Goal: Information Seeking & Learning: Check status

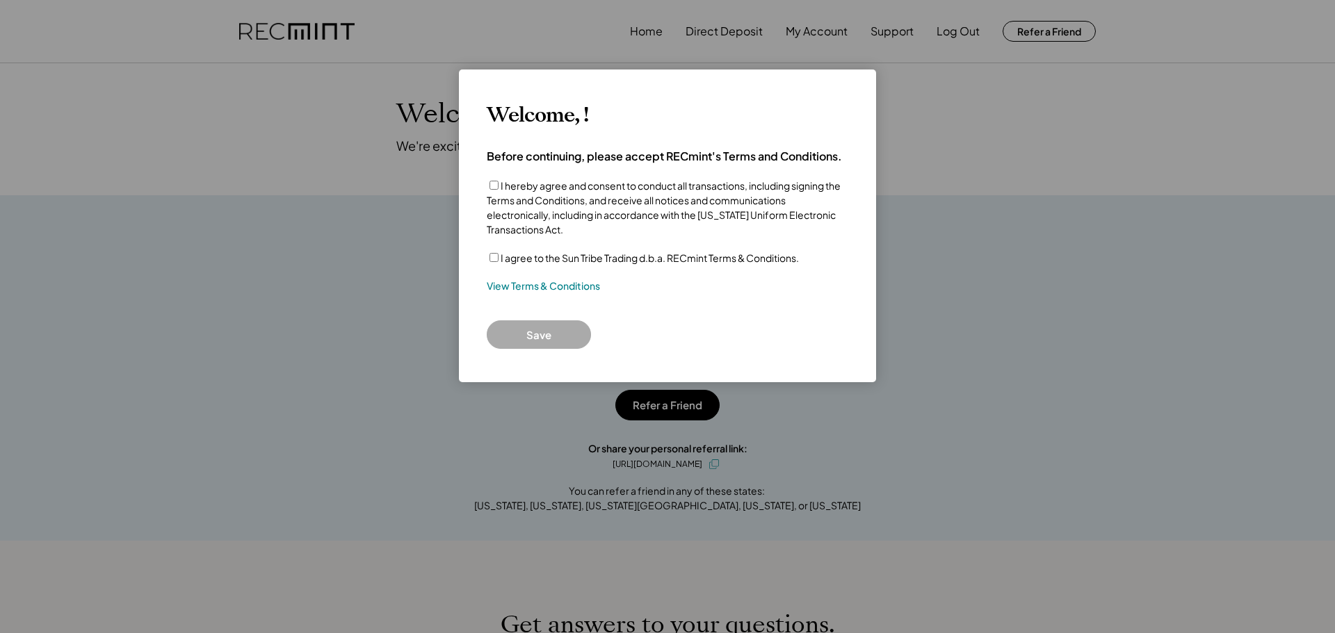
click at [493, 179] on div "I hereby agree and consent to conduct all transactions, including signing the T…" at bounding box center [668, 208] width 362 height 58
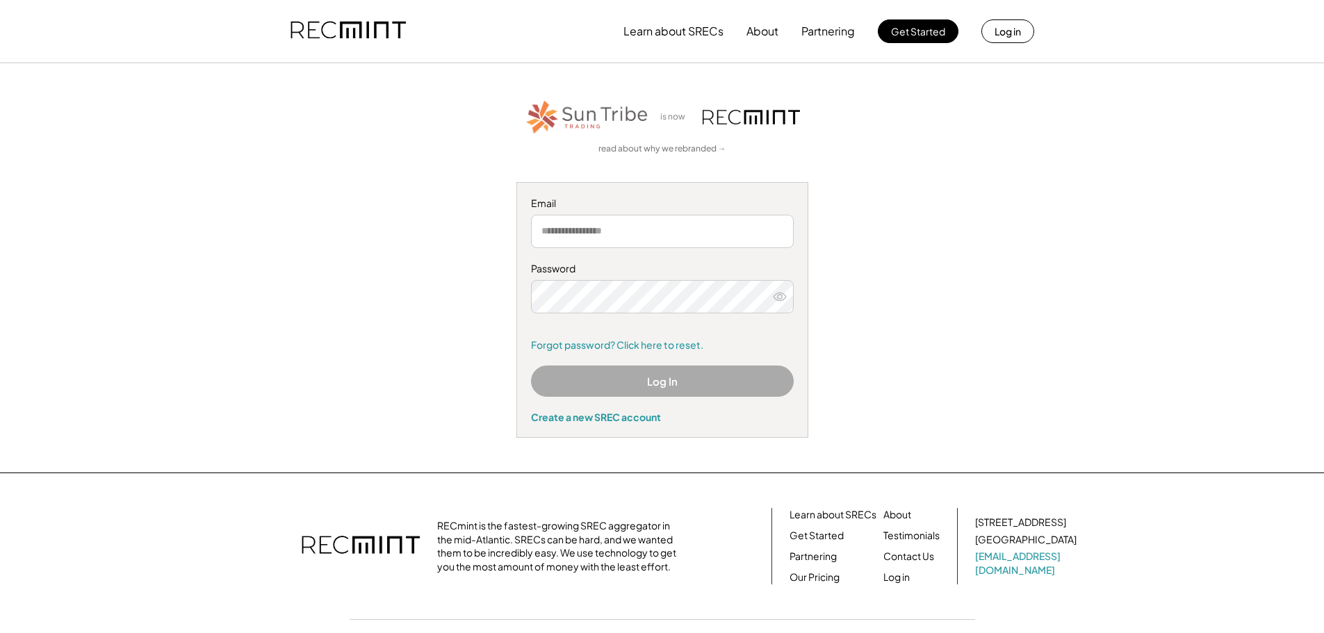
type input "**********"
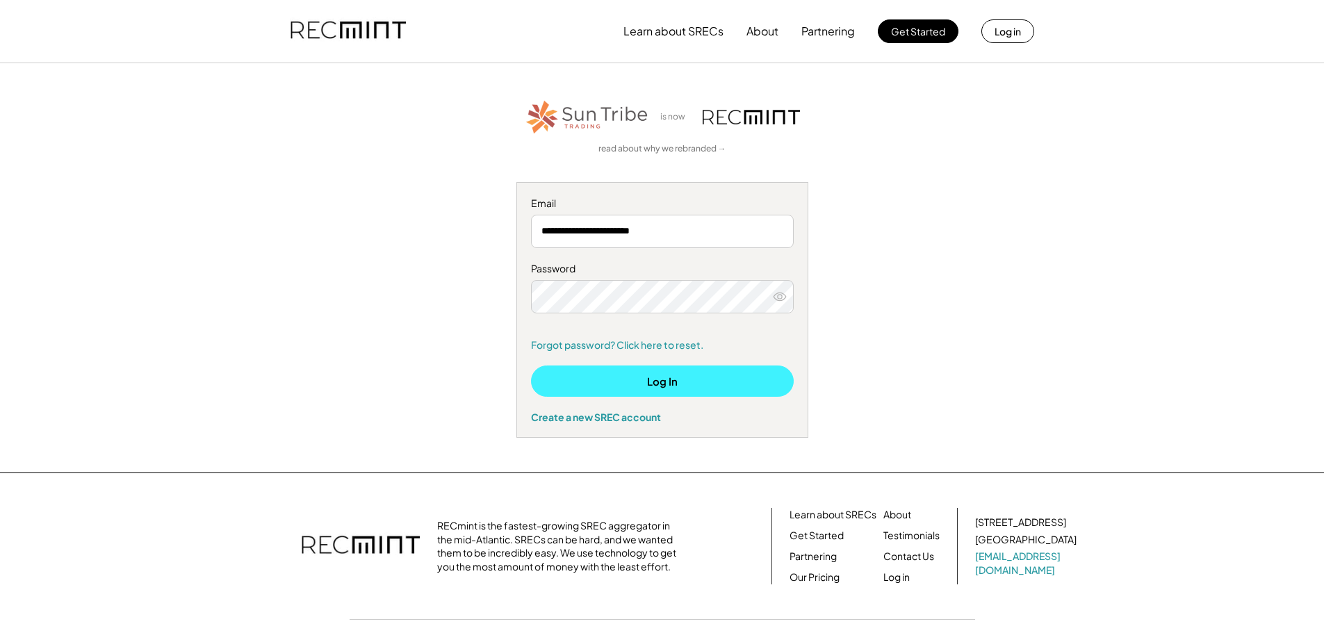
click at [631, 396] on button "Log In" at bounding box center [662, 381] width 263 height 31
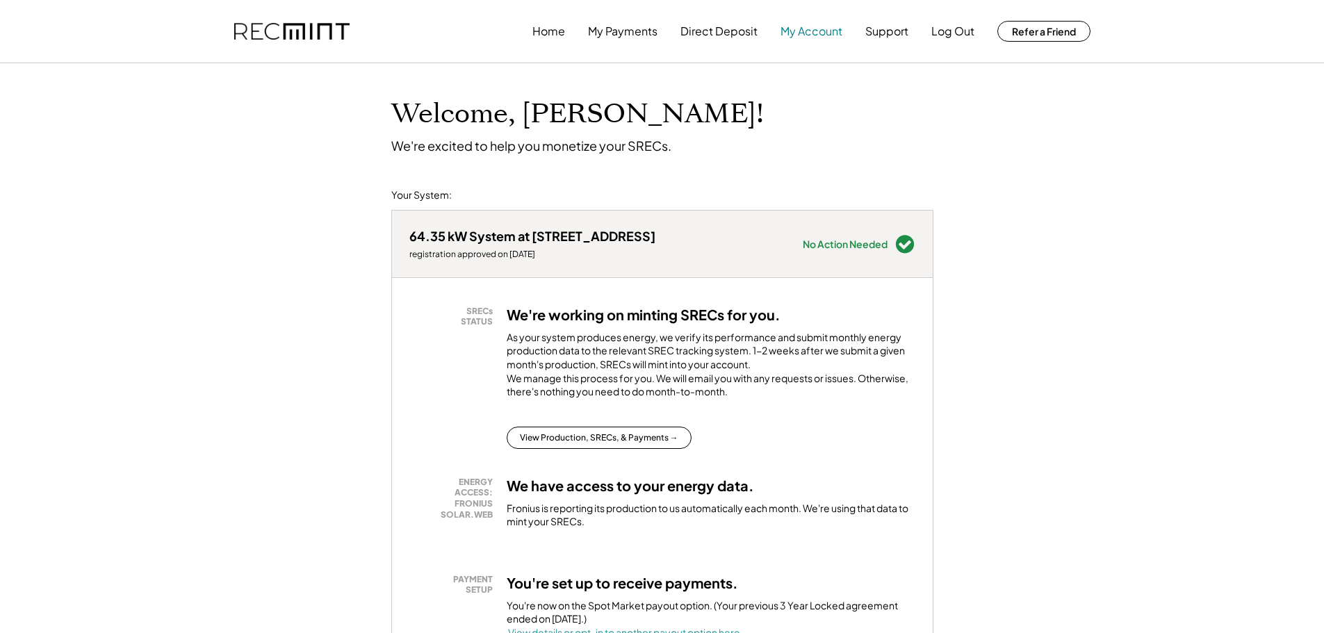
click at [816, 34] on button "My Account" at bounding box center [812, 31] width 62 height 28
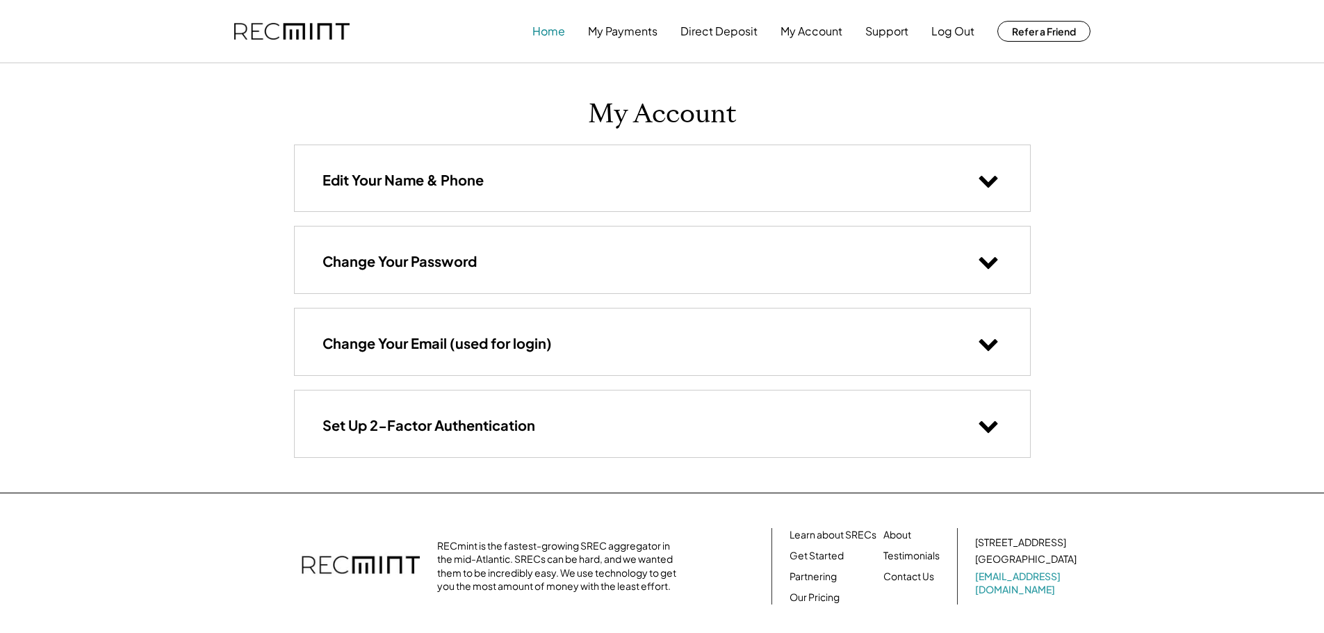
click at [559, 33] on button "Home" at bounding box center [549, 31] width 33 height 28
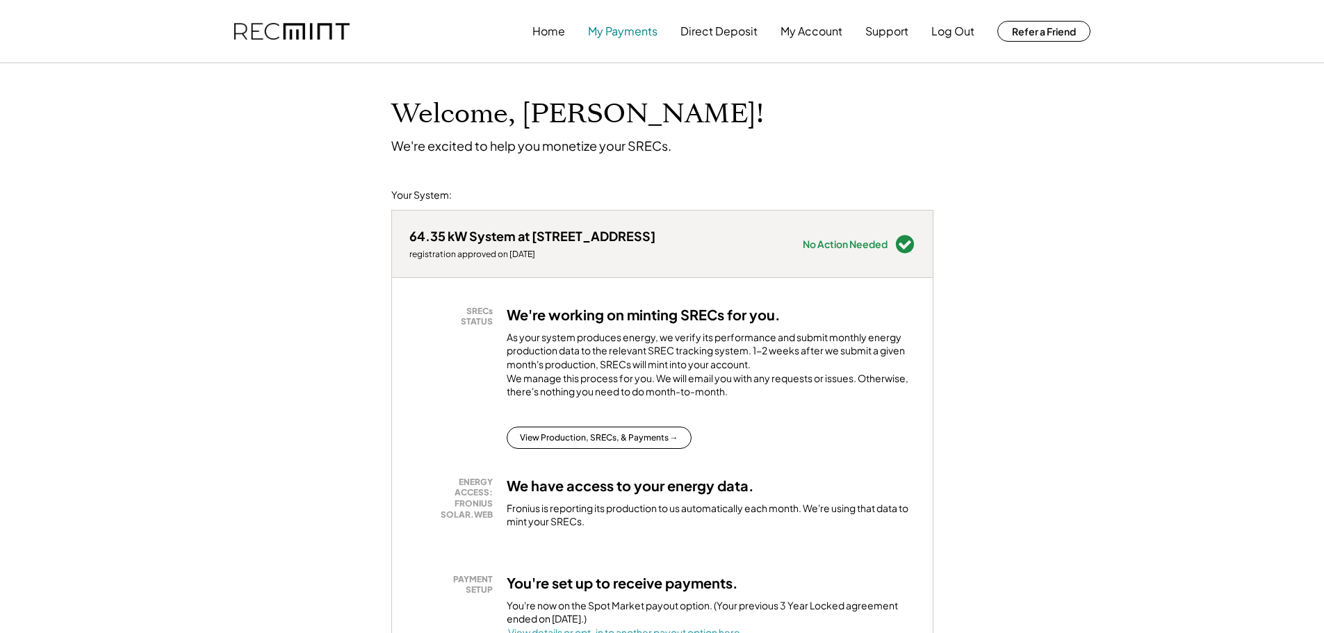
click at [649, 33] on button "My Payments" at bounding box center [623, 31] width 70 height 28
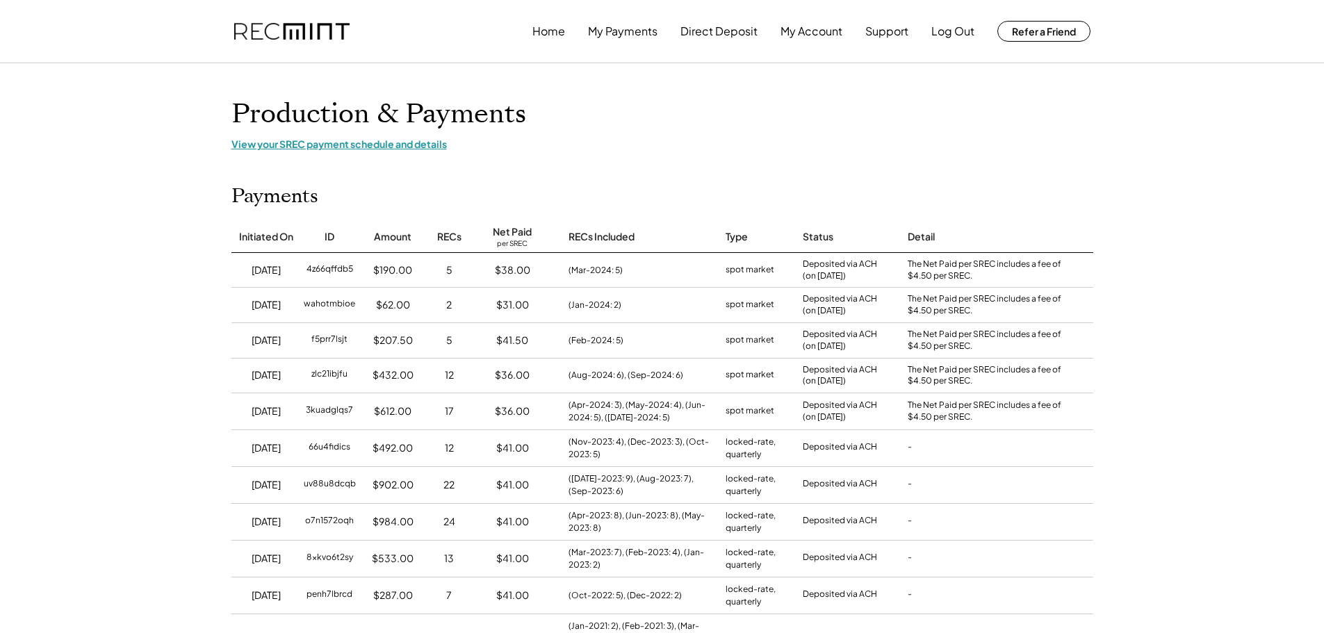
click at [294, 141] on div "View your SREC payment schedule and details" at bounding box center [663, 144] width 862 height 13
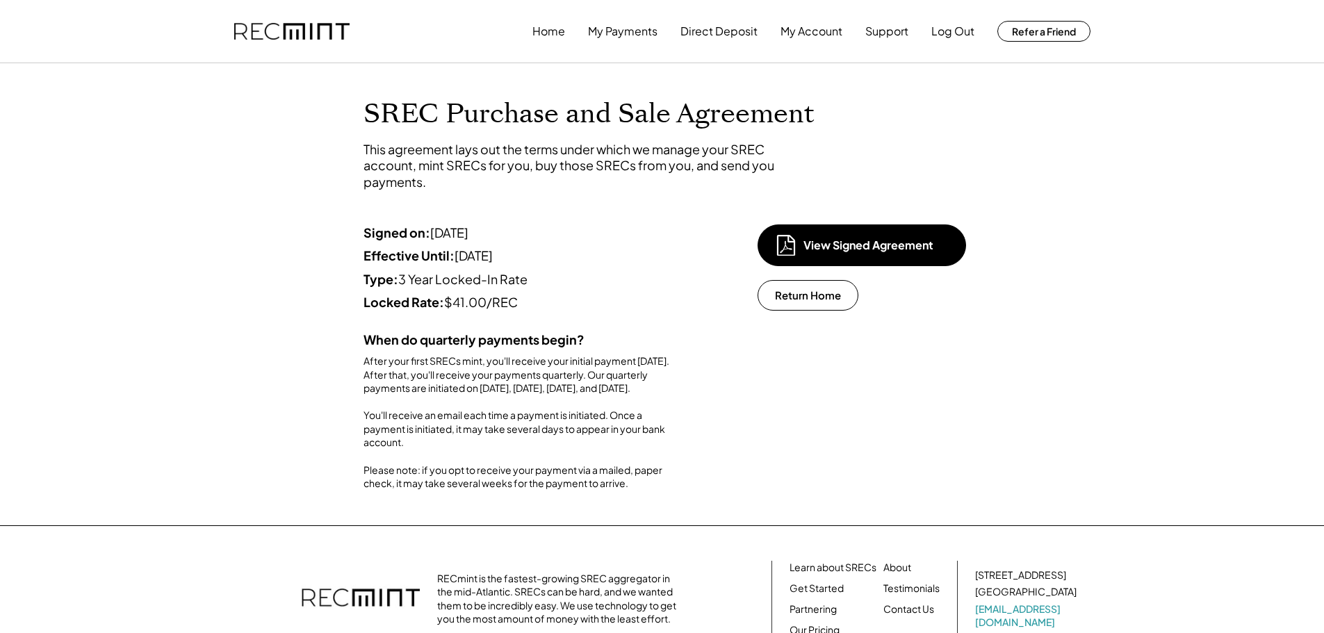
click at [802, 314] on div "View Signed Agreement Return Home" at bounding box center [856, 322] width 197 height 195
click at [807, 301] on button "Return Home" at bounding box center [808, 295] width 101 height 31
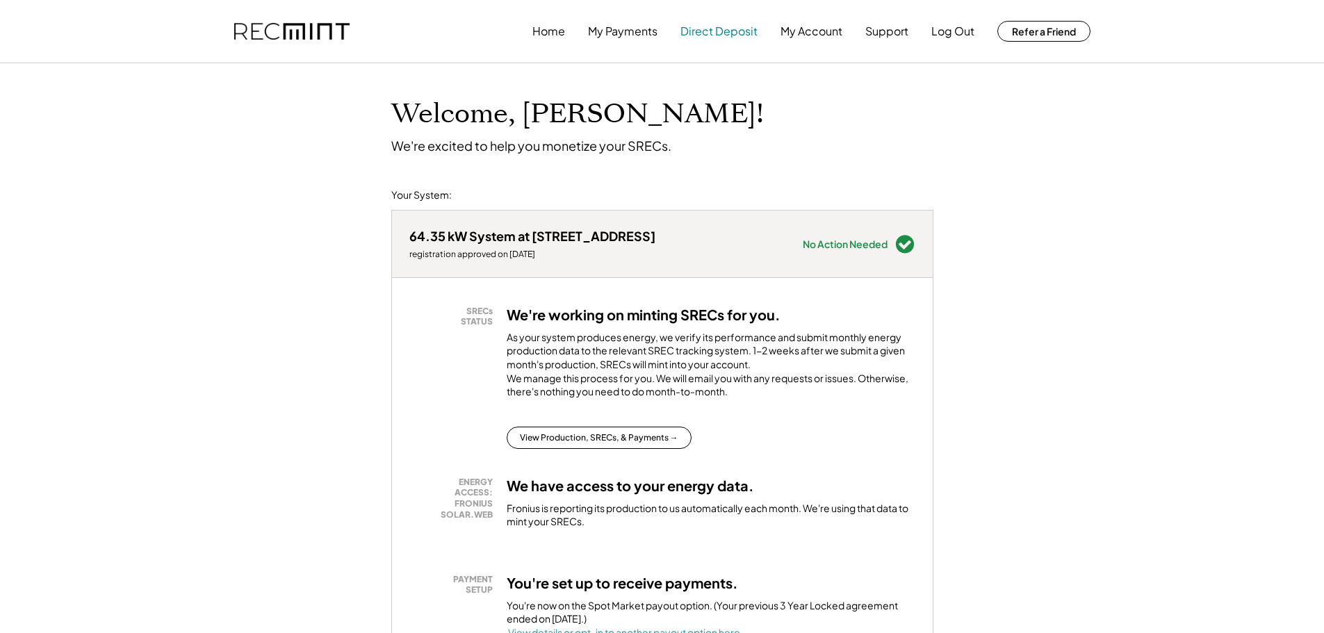
click at [719, 26] on button "Direct Deposit" at bounding box center [719, 31] width 77 height 28
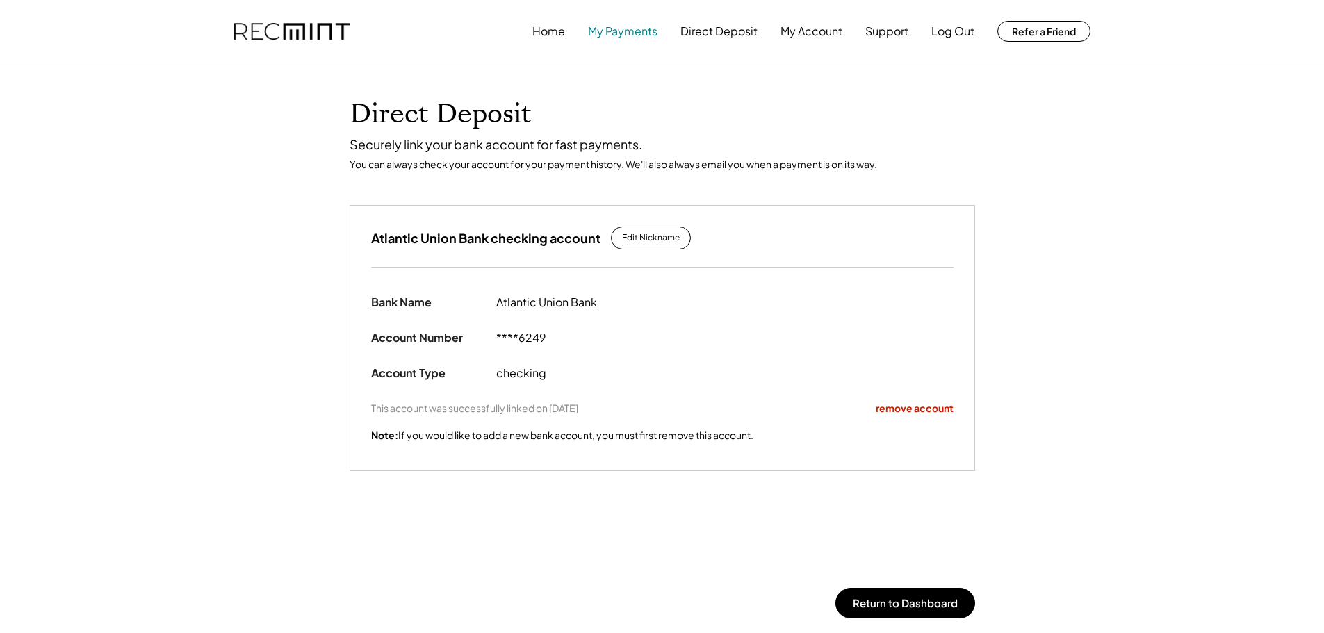
click at [634, 26] on button "My Payments" at bounding box center [623, 31] width 70 height 28
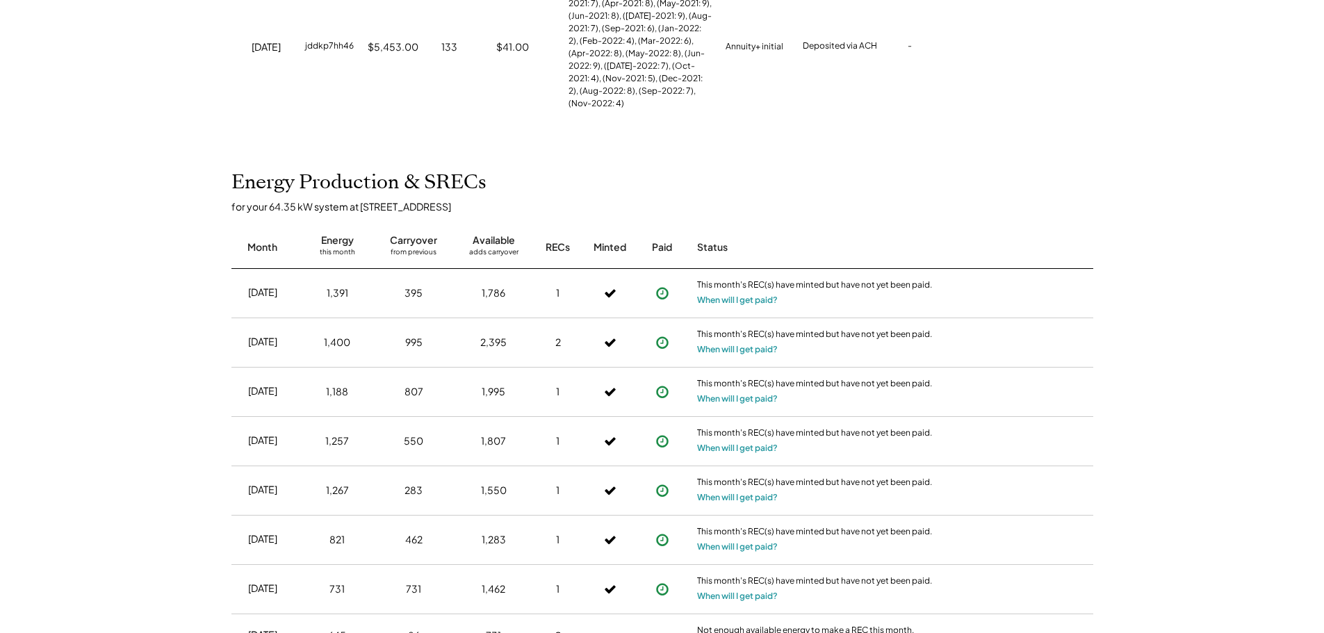
scroll to position [626, 0]
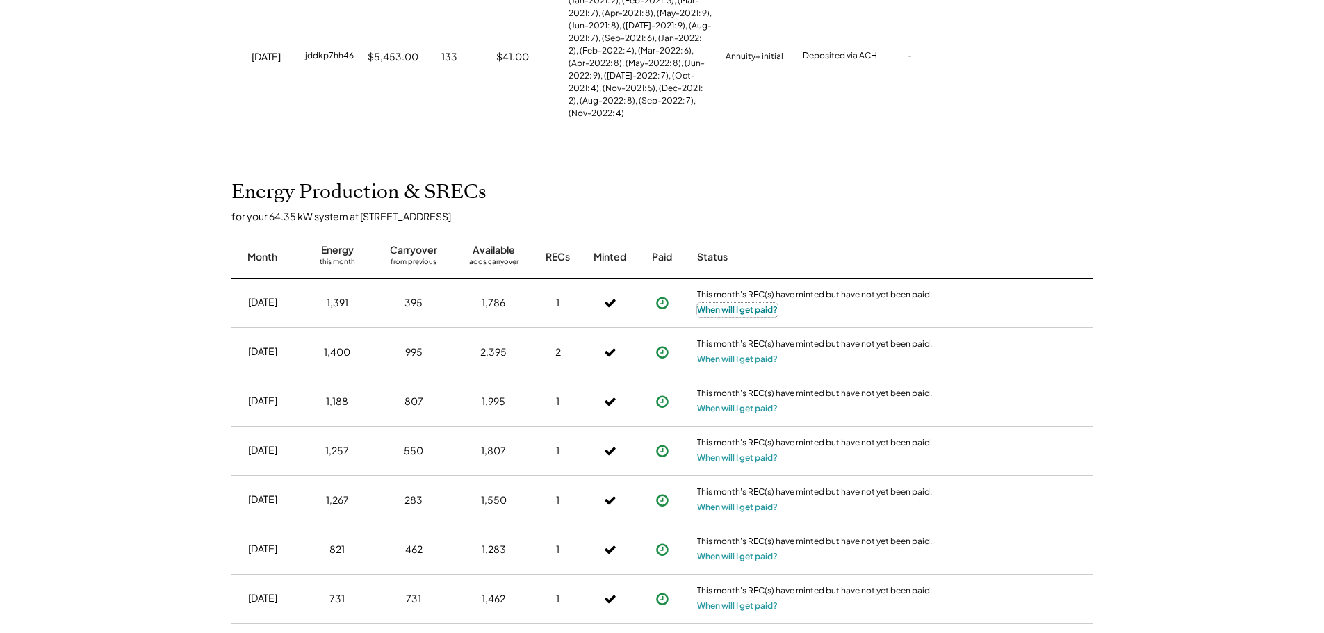
click at [738, 303] on button "When will I get paid?" at bounding box center [737, 310] width 81 height 14
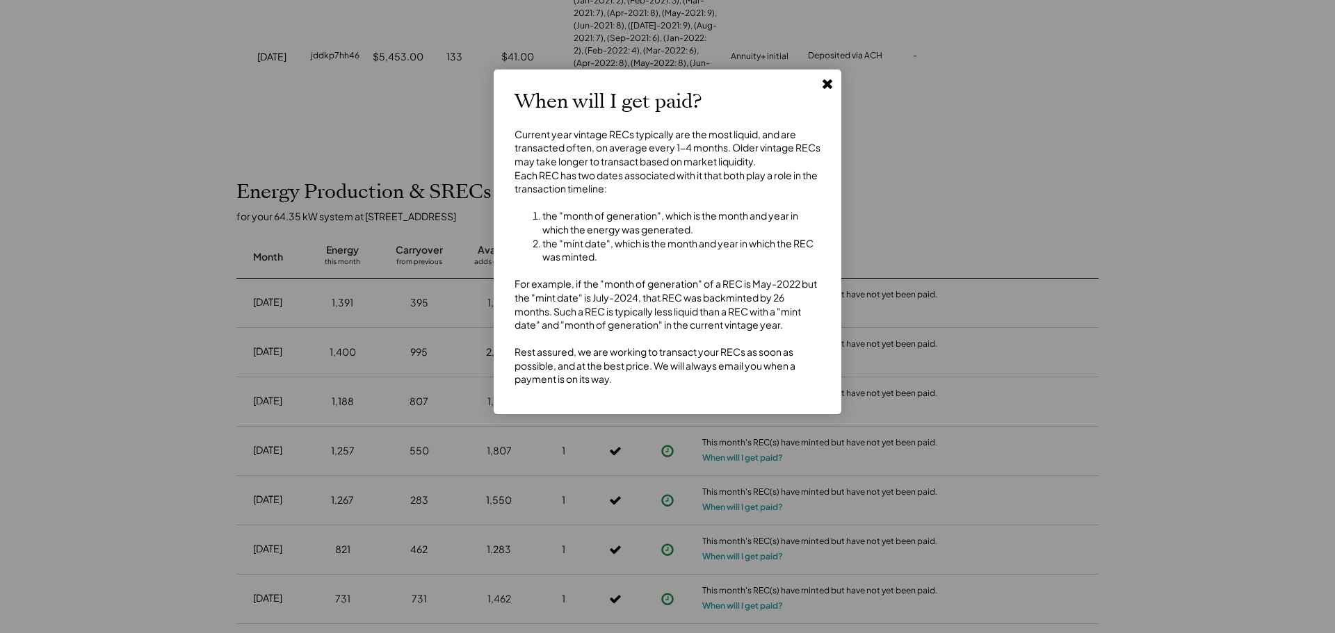
drag, startPoint x: 1051, startPoint y: 297, endPoint x: 1058, endPoint y: 322, distance: 26.0
click at [1051, 297] on div at bounding box center [667, 316] width 1335 height 633
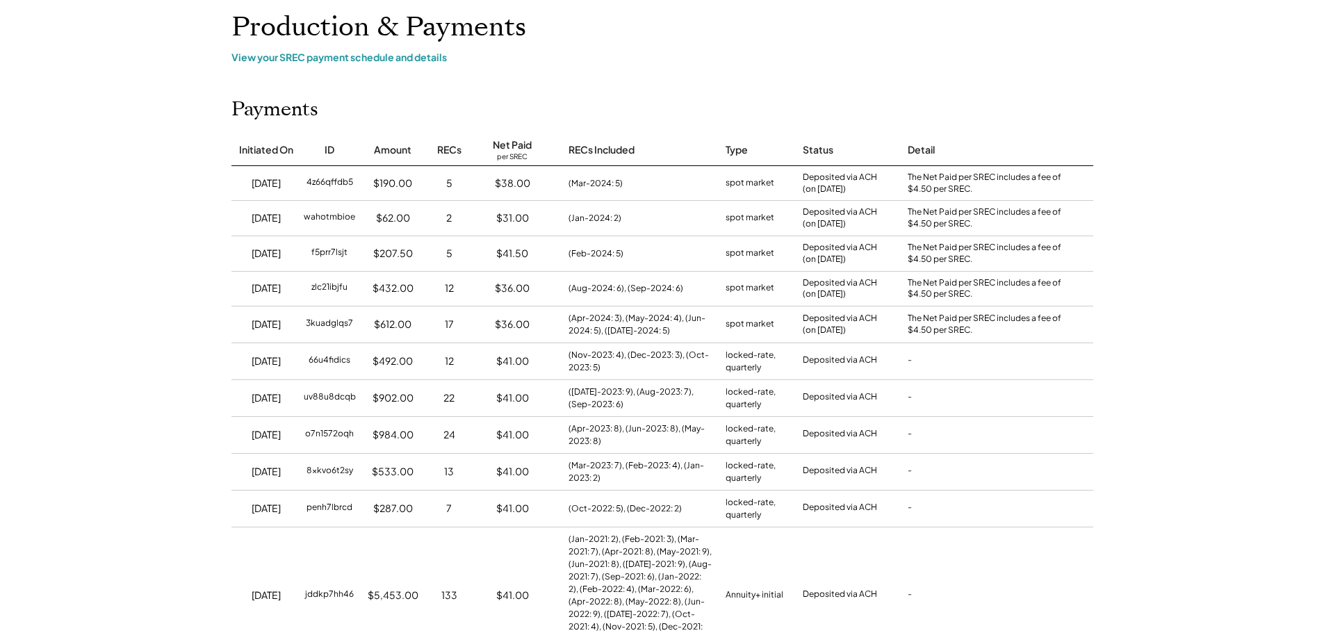
scroll to position [0, 0]
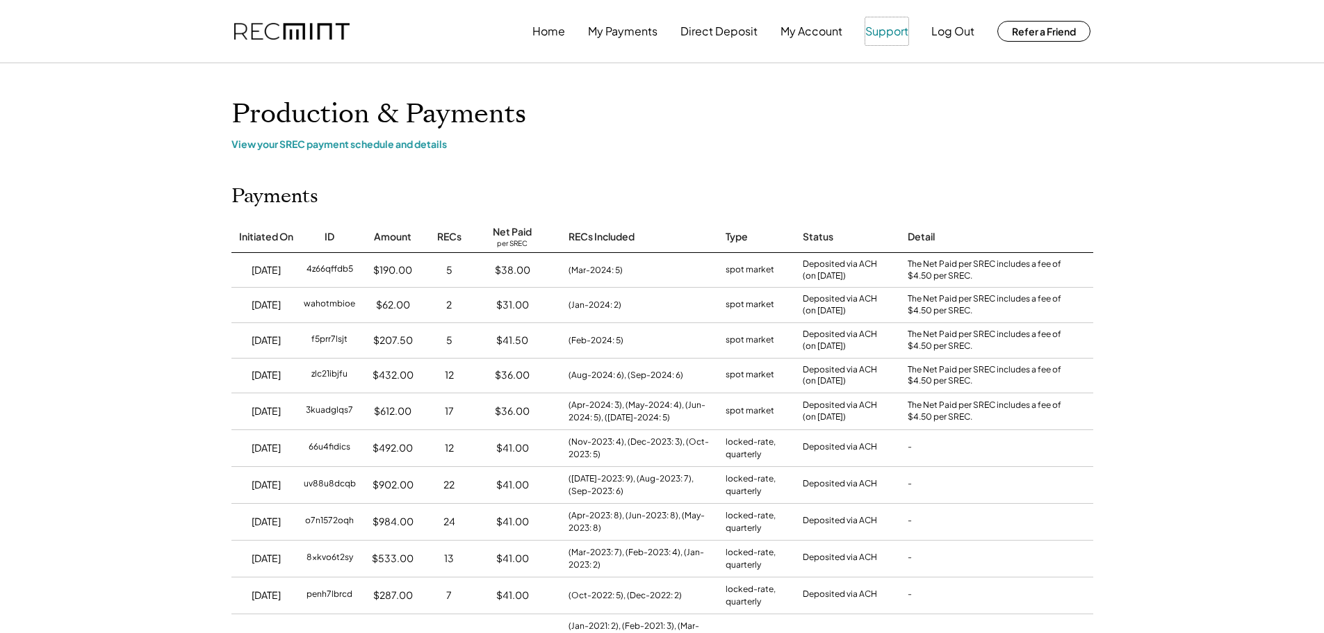
click at [876, 26] on button "Support" at bounding box center [887, 31] width 43 height 28
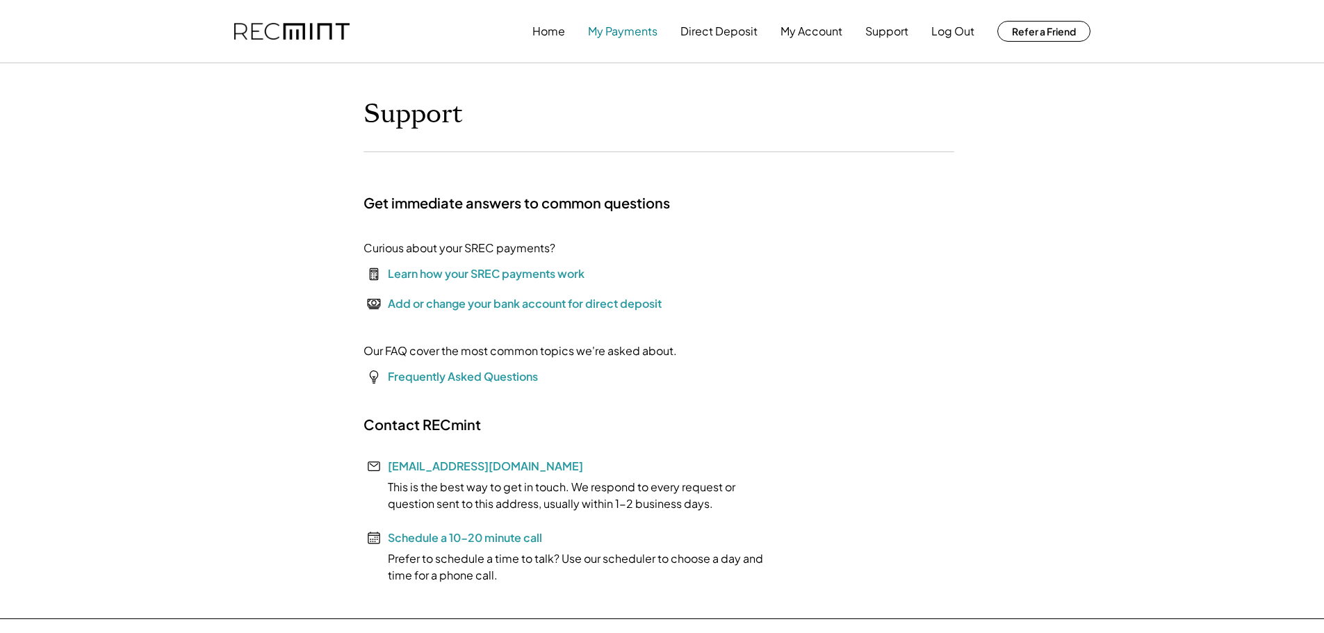
click at [622, 35] on button "My Payments" at bounding box center [623, 31] width 70 height 28
